Goal: Task Accomplishment & Management: Manage account settings

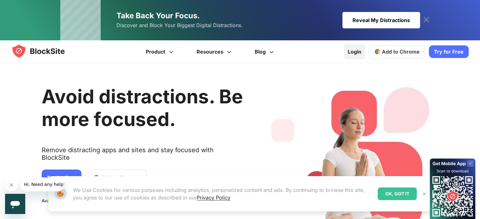
click at [357, 52] on link "Login" at bounding box center [354, 51] width 21 height 15
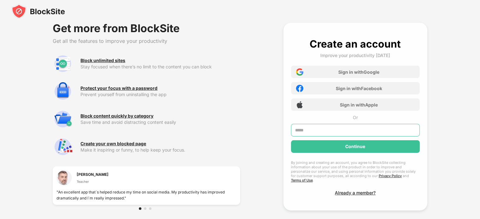
click at [326, 131] on input "text" at bounding box center [355, 130] width 129 height 13
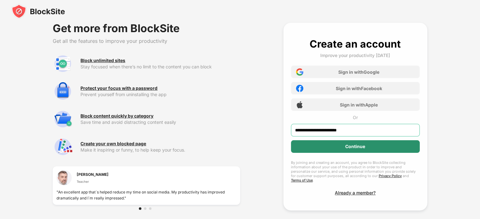
type input "**********"
click at [357, 149] on div "Continue" at bounding box center [355, 146] width 129 height 13
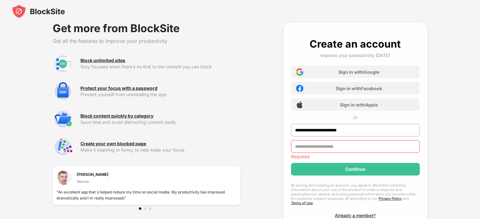
click at [223, 67] on div "Stay focused when there’s no limit to the content you can block" at bounding box center [159, 66] width 159 height 5
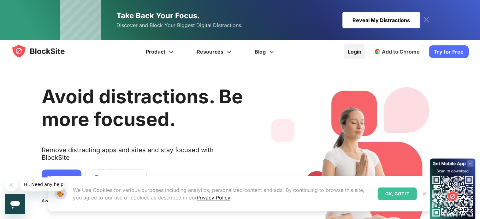
click at [354, 49] on link "Login" at bounding box center [354, 51] width 21 height 15
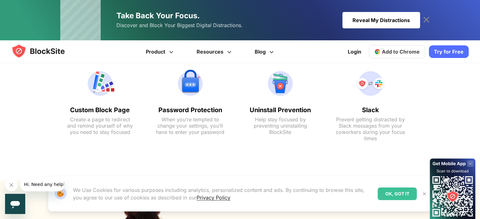
scroll to position [503, 0]
click at [13, 186] on icon "Close message from company" at bounding box center [11, 185] width 5 height 5
click at [424, 194] on img at bounding box center [424, 194] width 5 height 5
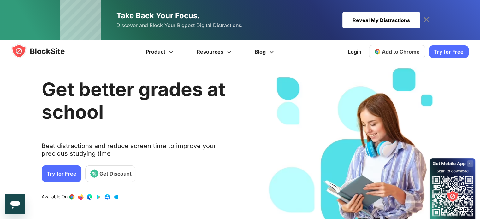
scroll to position [0, 0]
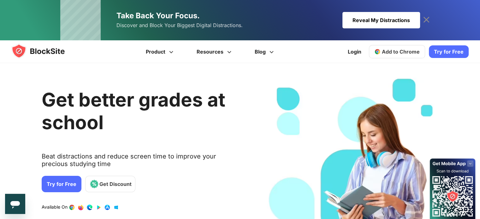
click at [426, 20] on icon at bounding box center [426, 20] width 6 height 6
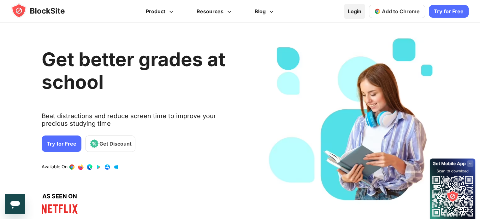
click at [354, 13] on link "Login" at bounding box center [354, 11] width 21 height 15
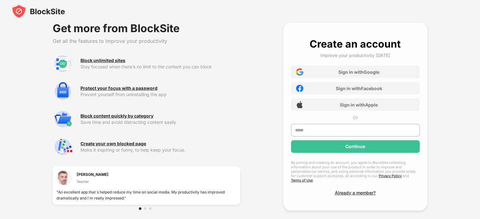
scroll to position [25, 0]
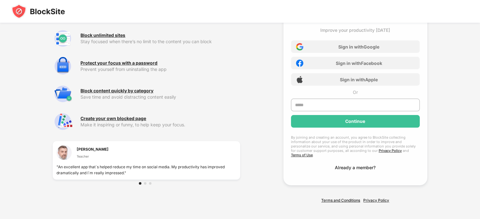
click at [359, 165] on div "Already a member?" at bounding box center [355, 167] width 41 height 5
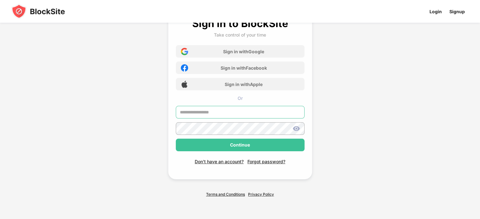
click at [252, 112] on input "text" at bounding box center [240, 112] width 129 height 13
type input "**********"
click at [295, 130] on img at bounding box center [297, 129] width 8 height 8
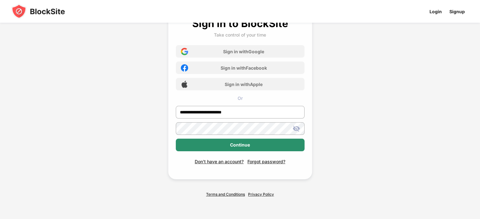
click at [256, 145] on div "Continue" at bounding box center [240, 145] width 129 height 13
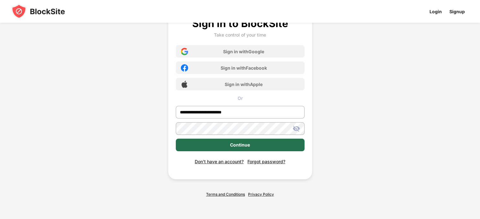
click at [224, 149] on div "Continue" at bounding box center [240, 145] width 129 height 13
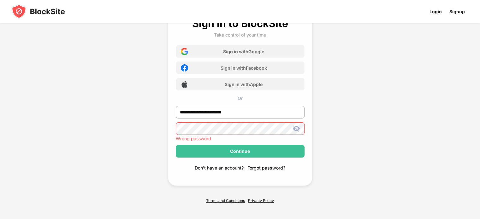
click at [269, 169] on div "Forgot password?" at bounding box center [266, 167] width 38 height 5
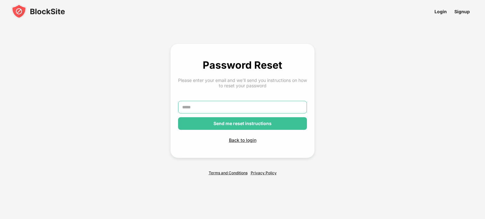
click at [246, 106] on input "text" at bounding box center [242, 107] width 129 height 13
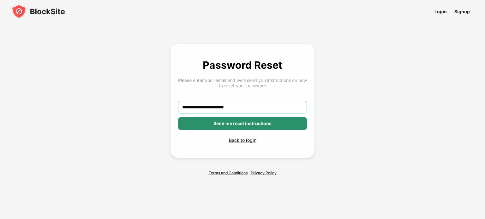
type input "**********"
click at [241, 125] on div "Send me reset instructions" at bounding box center [242, 123] width 58 height 5
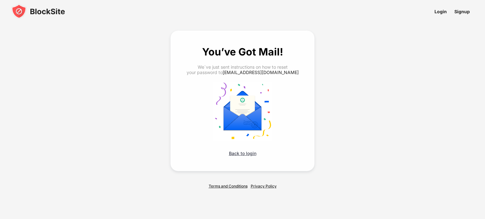
click at [242, 154] on div "Back to login" at bounding box center [242, 153] width 129 height 5
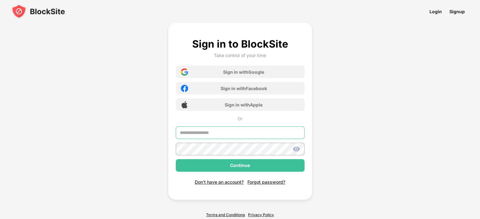
click at [225, 134] on input "text" at bounding box center [240, 133] width 129 height 13
type input "**********"
click at [295, 152] on img at bounding box center [297, 150] width 8 height 8
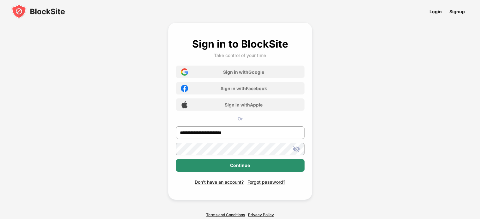
click at [244, 164] on div "Continue" at bounding box center [240, 165] width 20 height 5
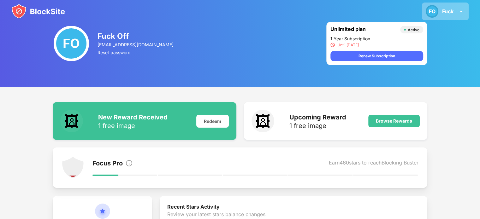
click at [462, 11] on img at bounding box center [461, 12] width 8 height 8
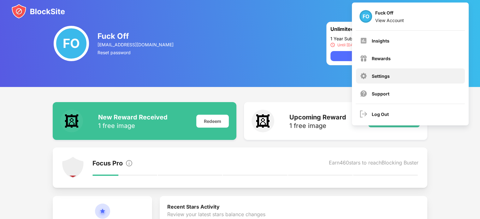
click at [397, 80] on div "Settings" at bounding box center [410, 76] width 109 height 15
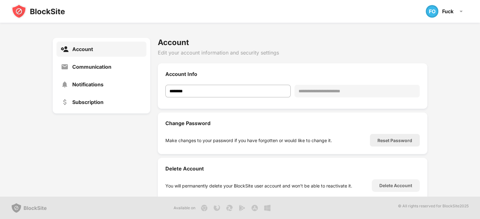
scroll to position [35, 0]
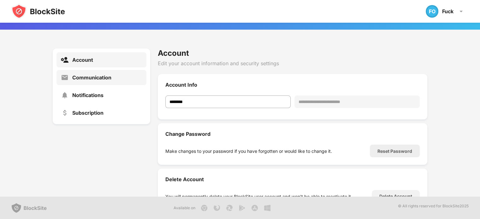
click at [106, 80] on div "Communication" at bounding box center [91, 77] width 39 height 6
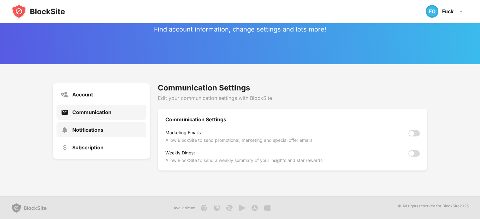
click at [102, 129] on div "Notifications" at bounding box center [87, 130] width 31 height 6
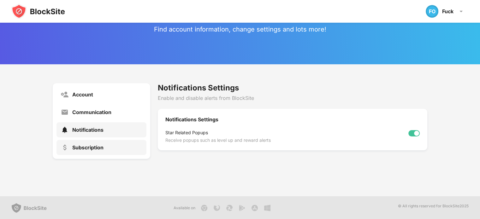
click at [97, 145] on div "Subscription" at bounding box center [87, 148] width 31 height 6
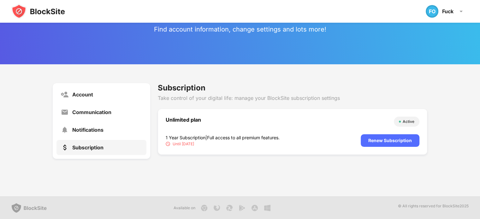
click at [408, 120] on div "Active" at bounding box center [409, 122] width 12 height 6
click at [92, 114] on div "Communication" at bounding box center [91, 112] width 39 height 6
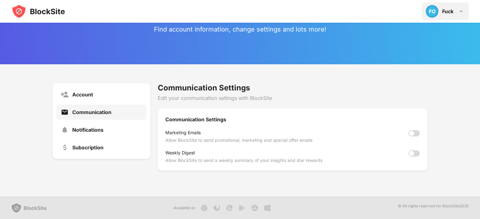
click at [459, 12] on img at bounding box center [461, 12] width 8 height 8
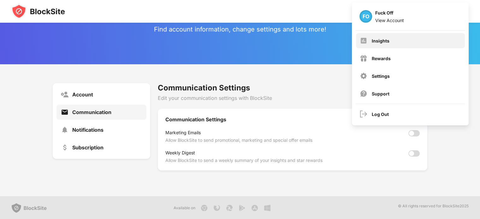
click at [392, 39] on div "Insights" at bounding box center [410, 40] width 109 height 15
